Goal: Information Seeking & Learning: Learn about a topic

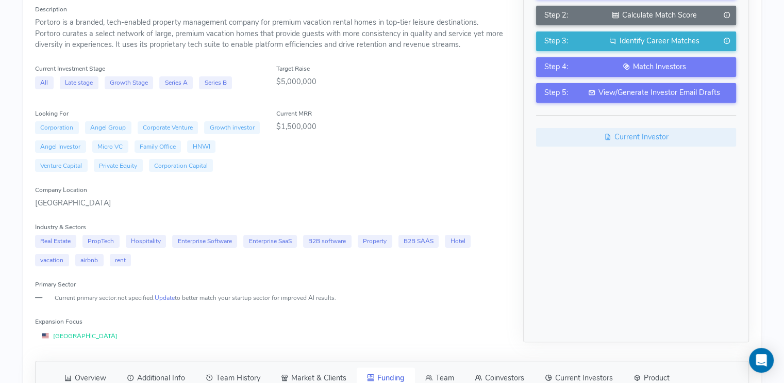
scroll to position [251, 0]
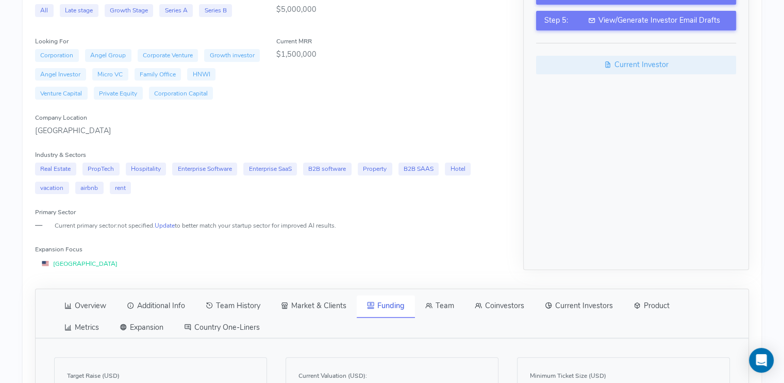
click at [107, 309] on link "Overview" at bounding box center [85, 306] width 62 height 22
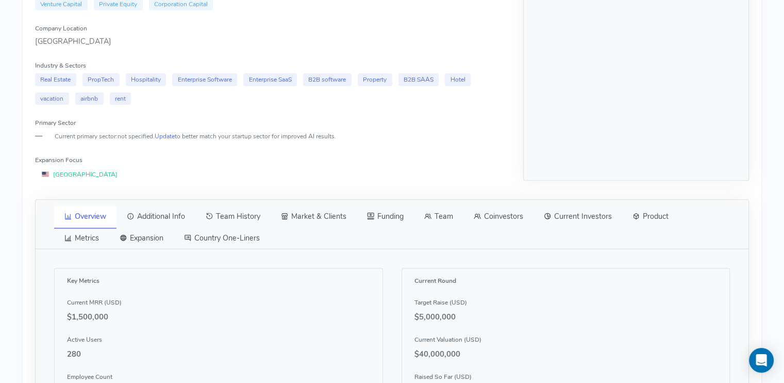
scroll to position [287, 0]
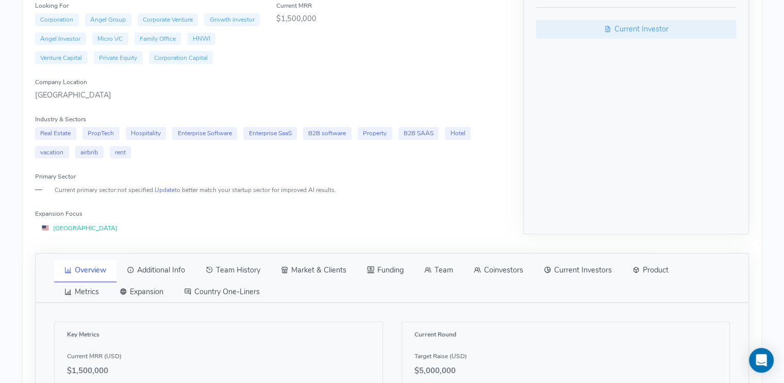
click at [142, 273] on link "Additional Info" at bounding box center [156, 270] width 79 height 22
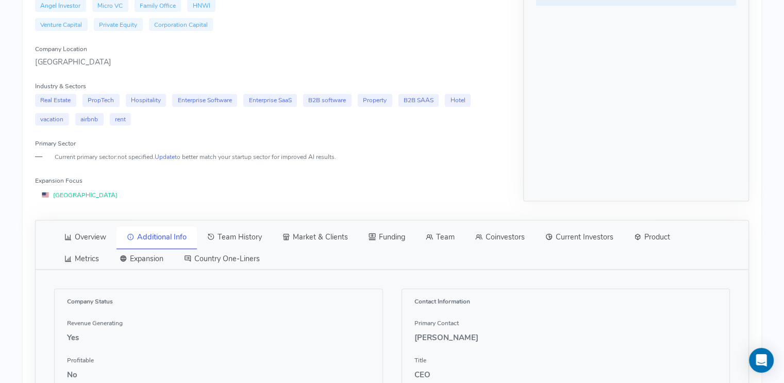
scroll to position [319, 0]
click at [250, 241] on link "Team History" at bounding box center [234, 238] width 75 height 22
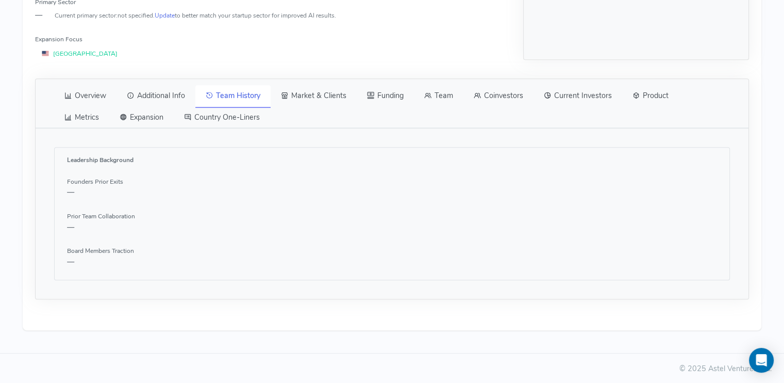
scroll to position [463, 0]
click at [457, 96] on link "Team" at bounding box center [439, 95] width 50 height 22
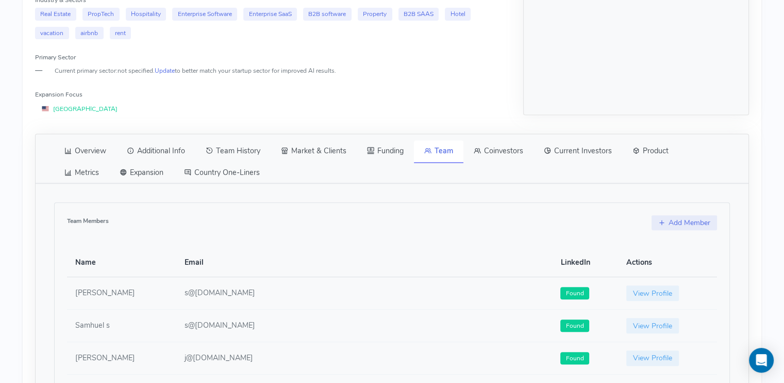
scroll to position [405, 0]
click at [254, 150] on link "Team History" at bounding box center [232, 152] width 75 height 22
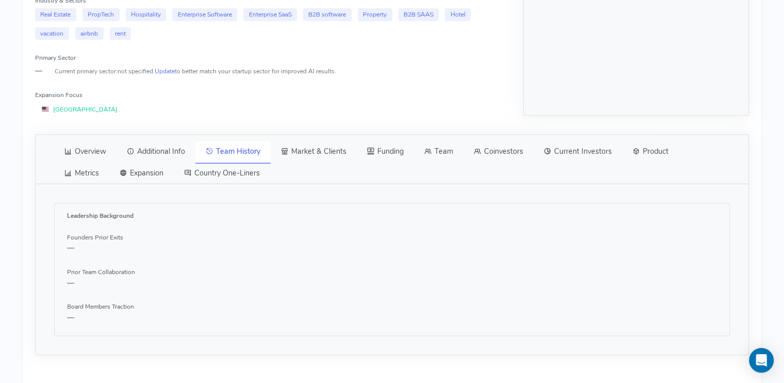
click at [435, 146] on link "Team" at bounding box center [439, 152] width 50 height 22
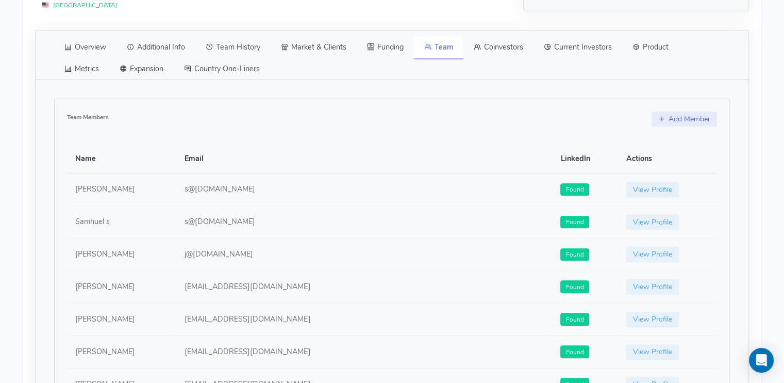
scroll to position [467, 0]
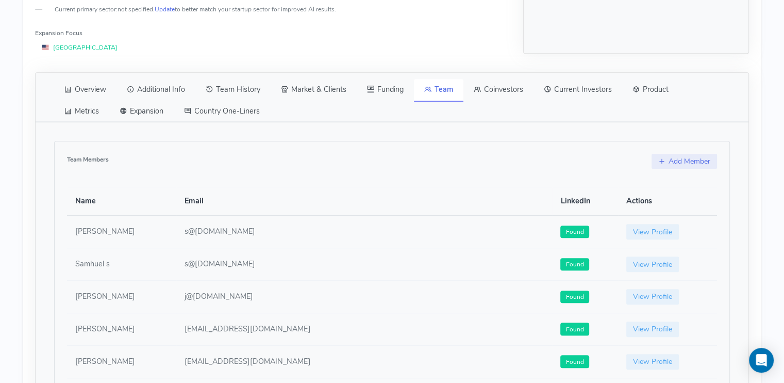
click at [479, 86] on icon at bounding box center [477, 89] width 7 height 10
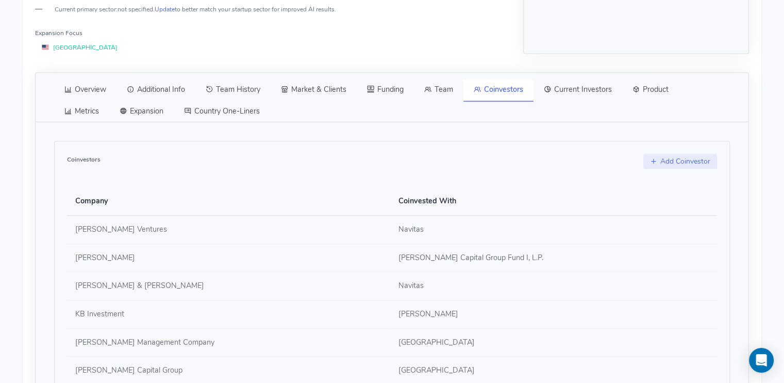
click at [580, 89] on link "Current Investors" at bounding box center [578, 90] width 89 height 22
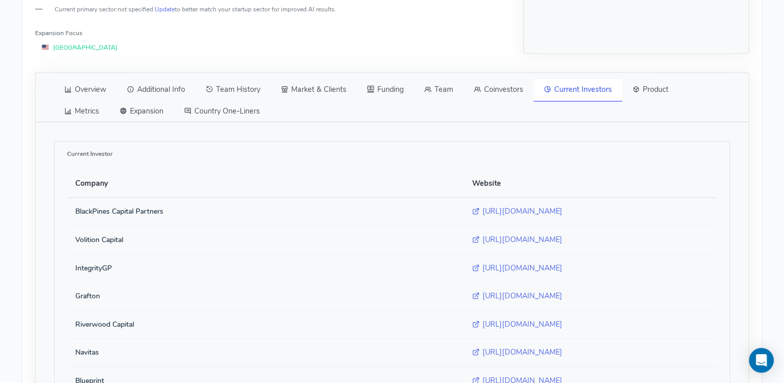
click at [148, 110] on link "Expansion" at bounding box center [141, 112] width 64 height 22
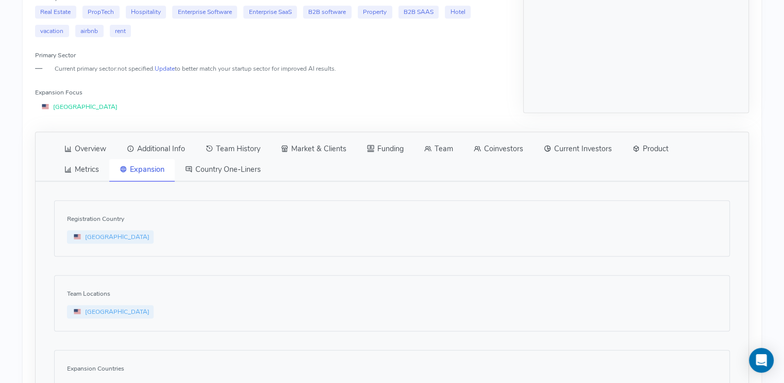
scroll to position [392, 0]
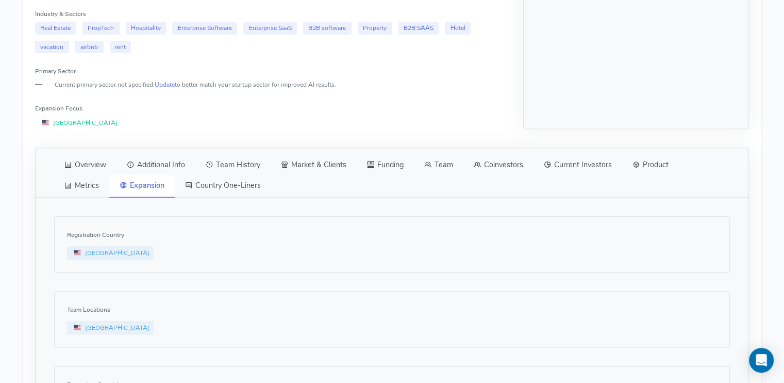
click at [215, 187] on link "Country One-Liners" at bounding box center [223, 186] width 96 height 22
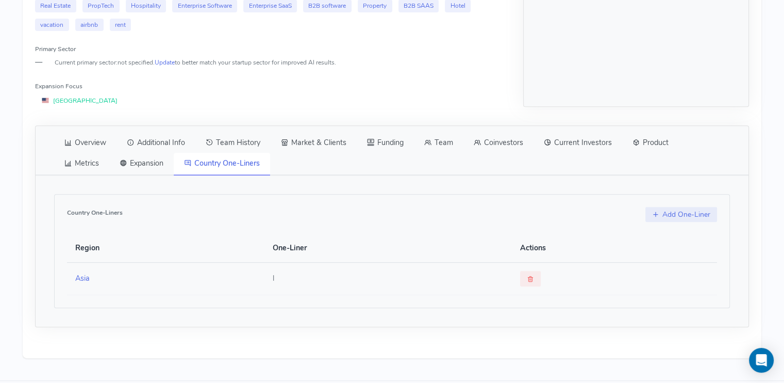
scroll to position [444, 0]
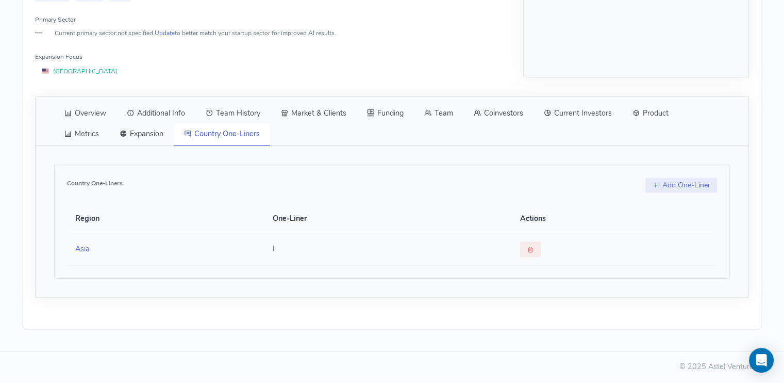
click at [661, 117] on link "Product" at bounding box center [650, 114] width 57 height 22
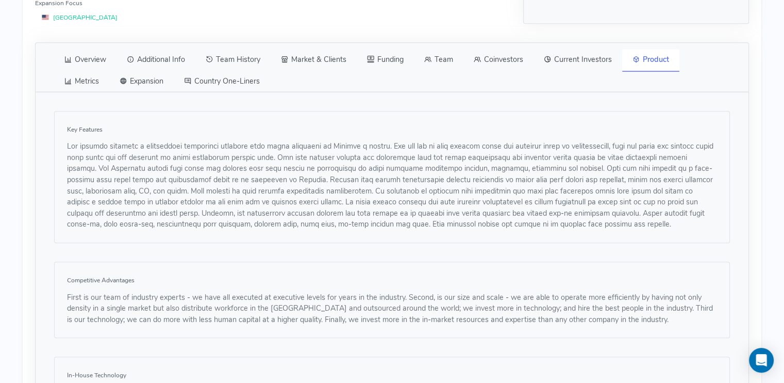
scroll to position [506, 0]
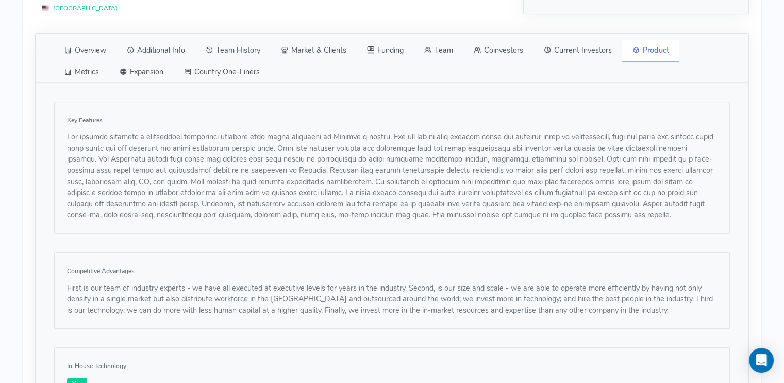
click at [451, 48] on link "Team" at bounding box center [439, 51] width 50 height 22
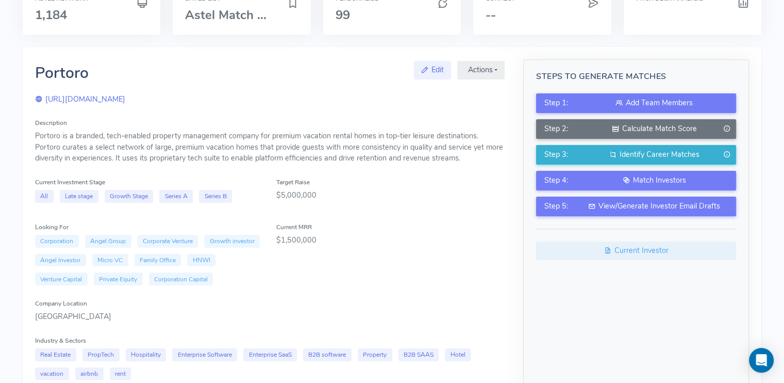
scroll to position [64, 0]
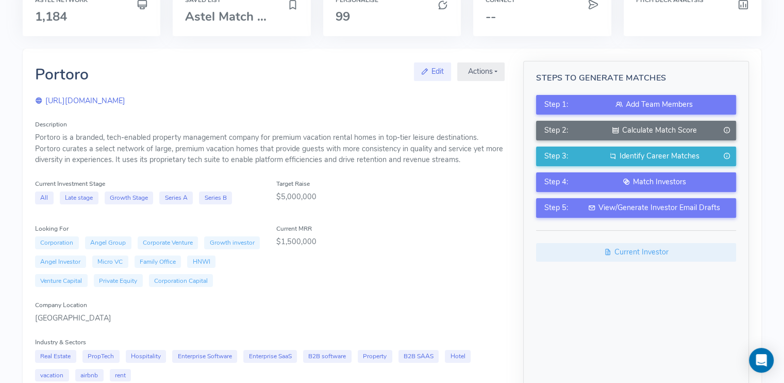
click at [149, 158] on div "Portoro is a branded, tech-enabled property management company for premium vaca…" at bounding box center [270, 149] width 470 height 34
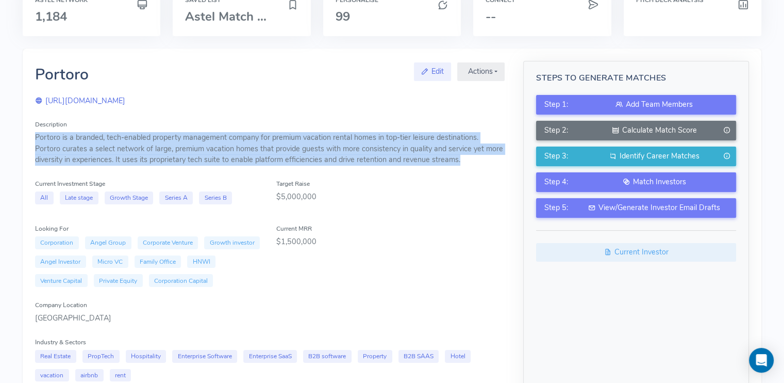
click at [149, 158] on div "Portoro is a branded, tech-enabled property management company for premium vaca…" at bounding box center [270, 149] width 470 height 34
copy div "Portoro is a branded, tech-enabled property management company for premium vaca…"
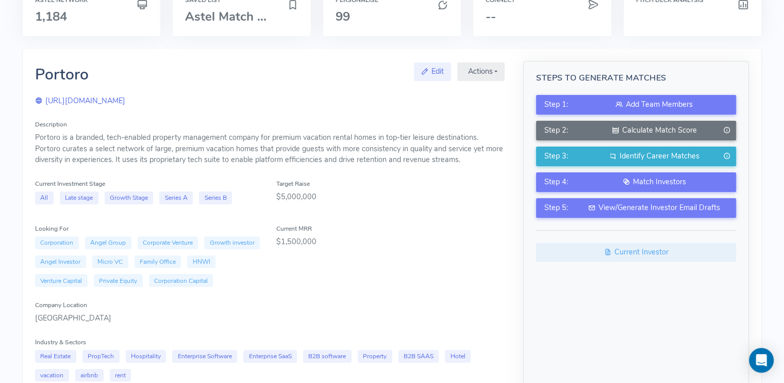
click at [468, 218] on div "Description Portoro is a branded, tech-enabled property management company for …" at bounding box center [270, 288] width 470 height 338
